Goal: Task Accomplishment & Management: Manage account settings

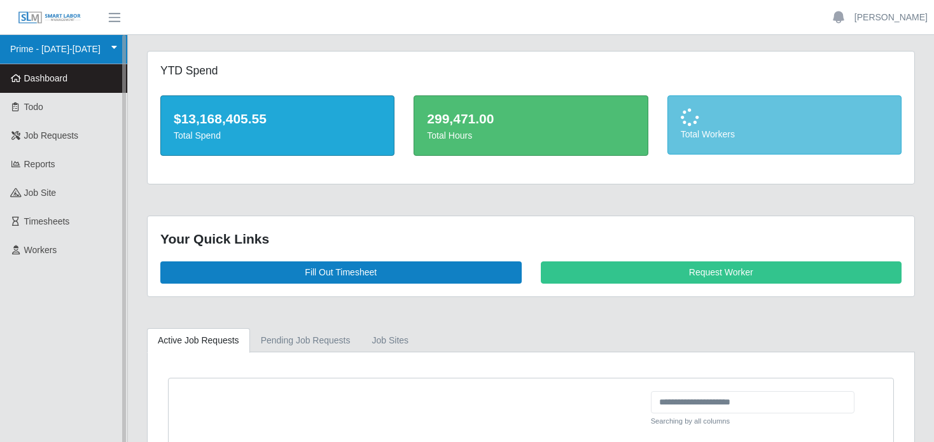
click at [50, 50] on link "Prime - [DATE]-[DATE]" at bounding box center [63, 49] width 127 height 29
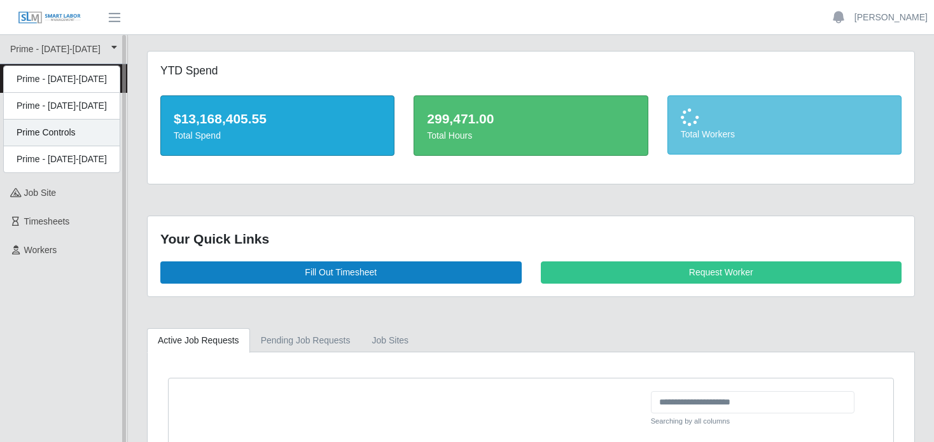
click at [73, 131] on div "Prime Controls" at bounding box center [62, 133] width 116 height 27
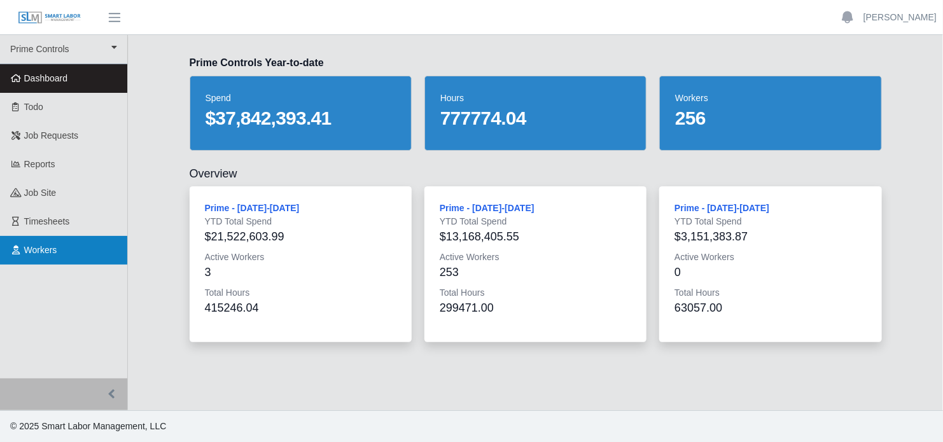
click at [32, 251] on span "Workers" at bounding box center [40, 250] width 33 height 10
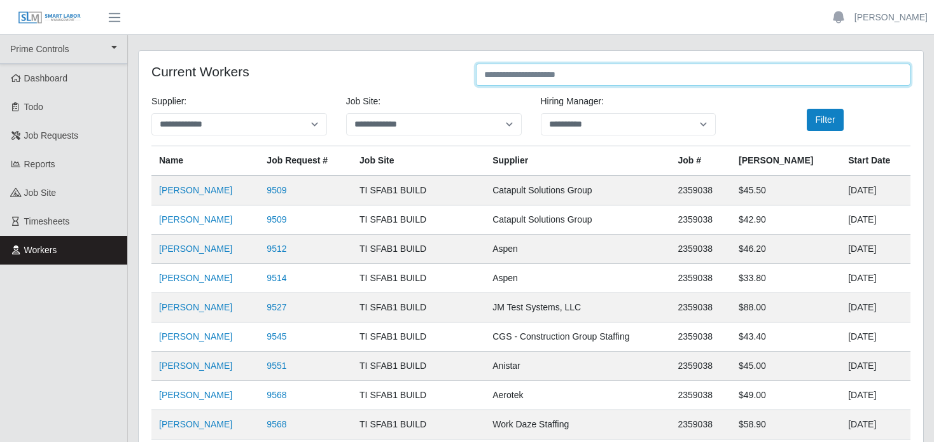
click at [563, 75] on input "text" at bounding box center [693, 75] width 435 height 22
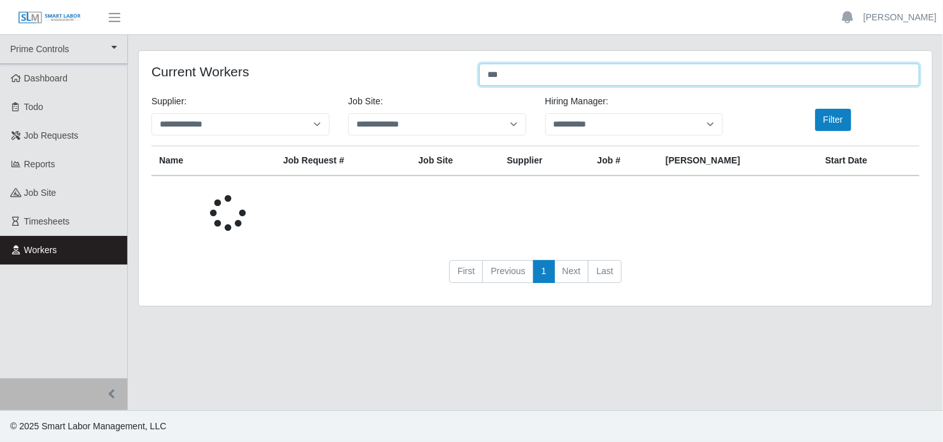
type input "***"
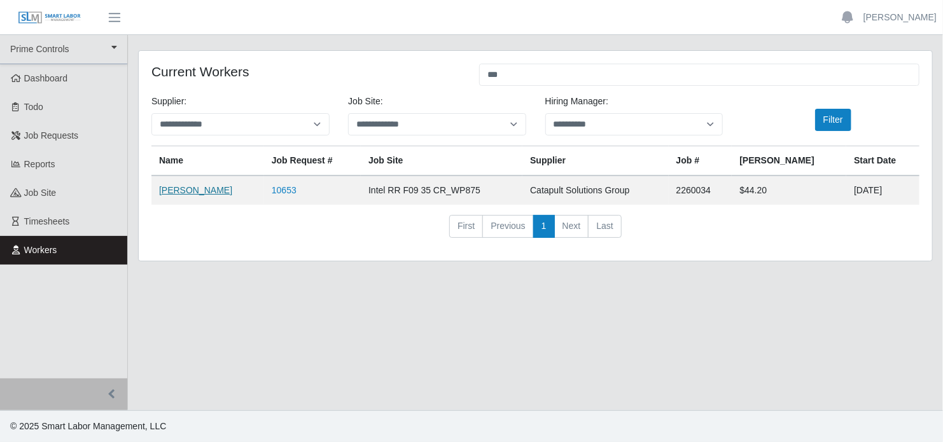
click at [190, 191] on link "David O'Bryon" at bounding box center [195, 190] width 73 height 10
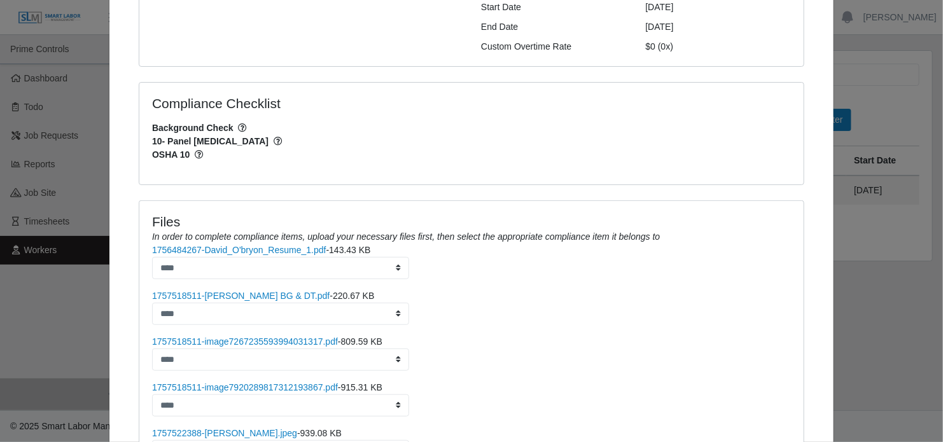
scroll to position [255, 0]
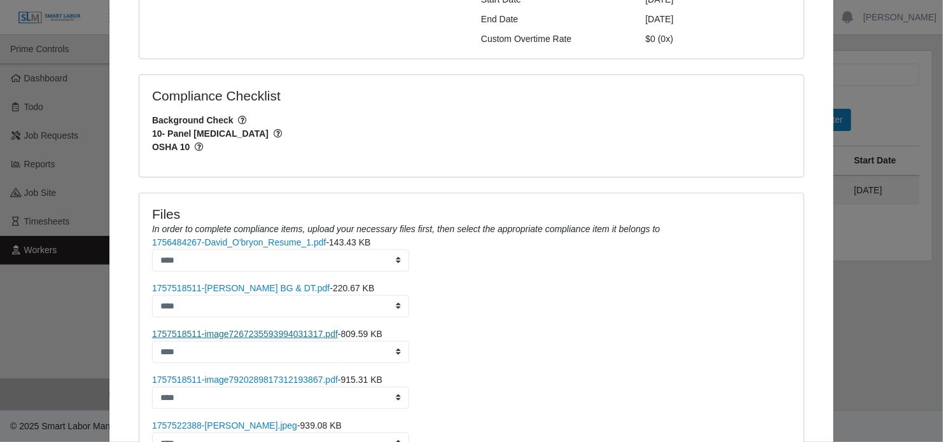
click at [292, 329] on link "1757518511-image7267235593994031317.pdf" at bounding box center [245, 334] width 186 height 10
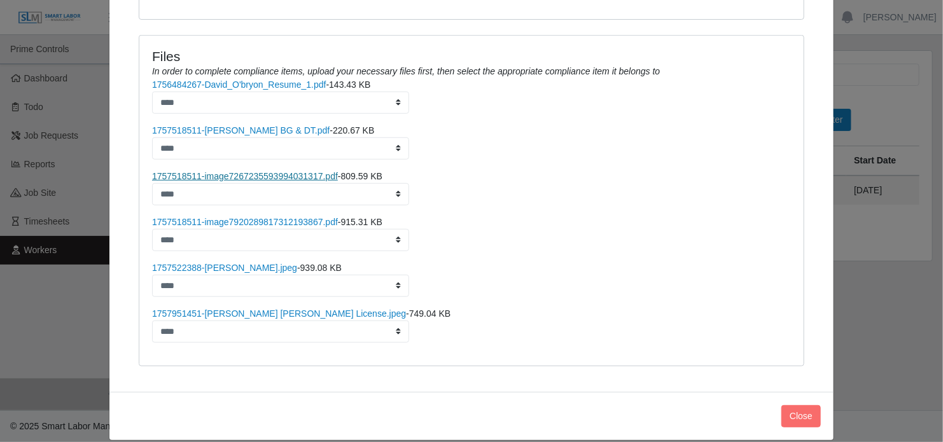
scroll to position [414, 0]
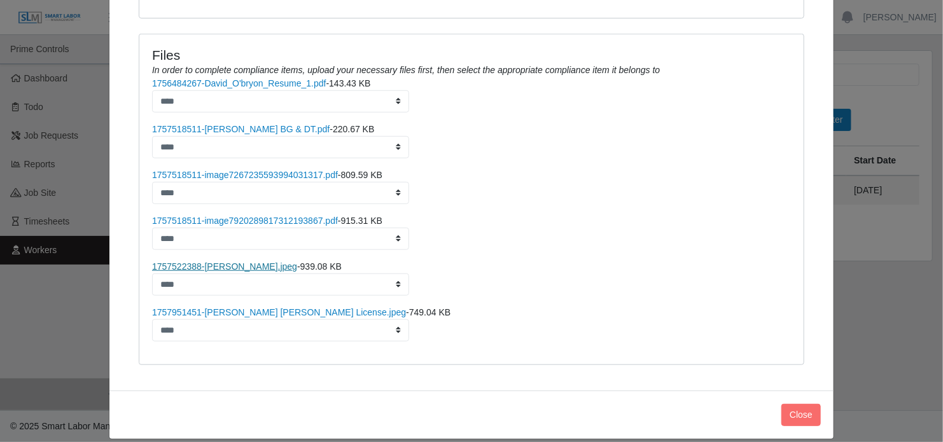
click at [274, 262] on link "1757522388-David O'Bryon OSHA.jpeg" at bounding box center [224, 267] width 145 height 10
click at [252, 124] on link "1757518511-D.Obryan BG & DT.pdf" at bounding box center [241, 129] width 178 height 10
